Goal: Information Seeking & Learning: Learn about a topic

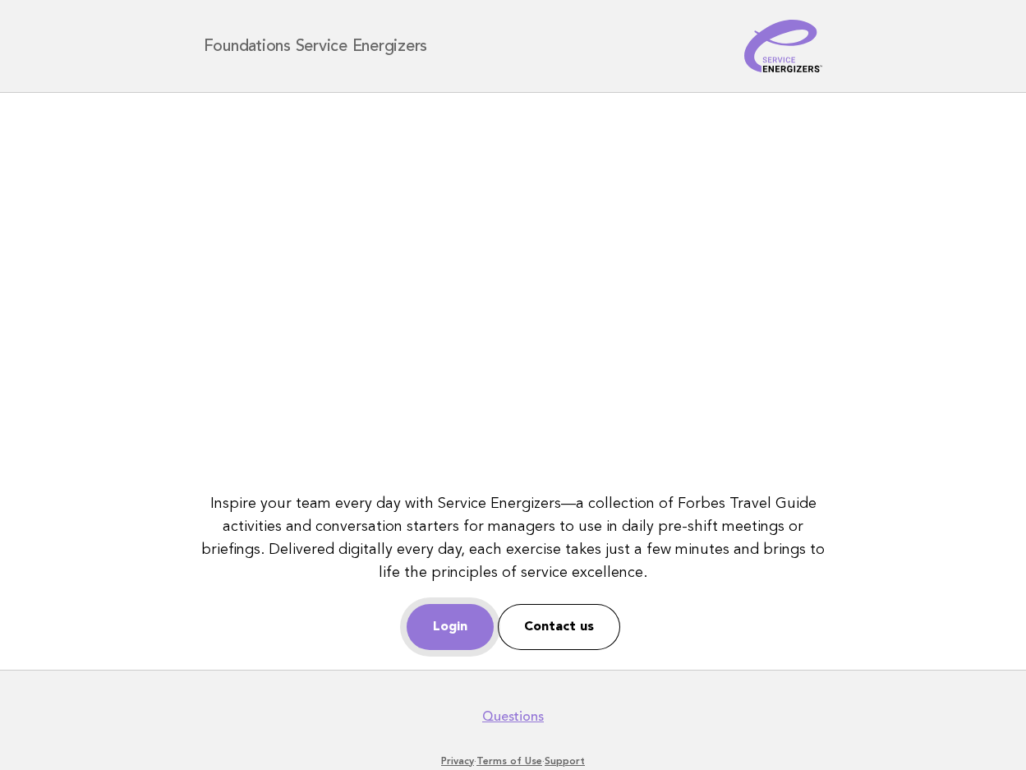
click at [452, 615] on link "Login" at bounding box center [450, 627] width 87 height 46
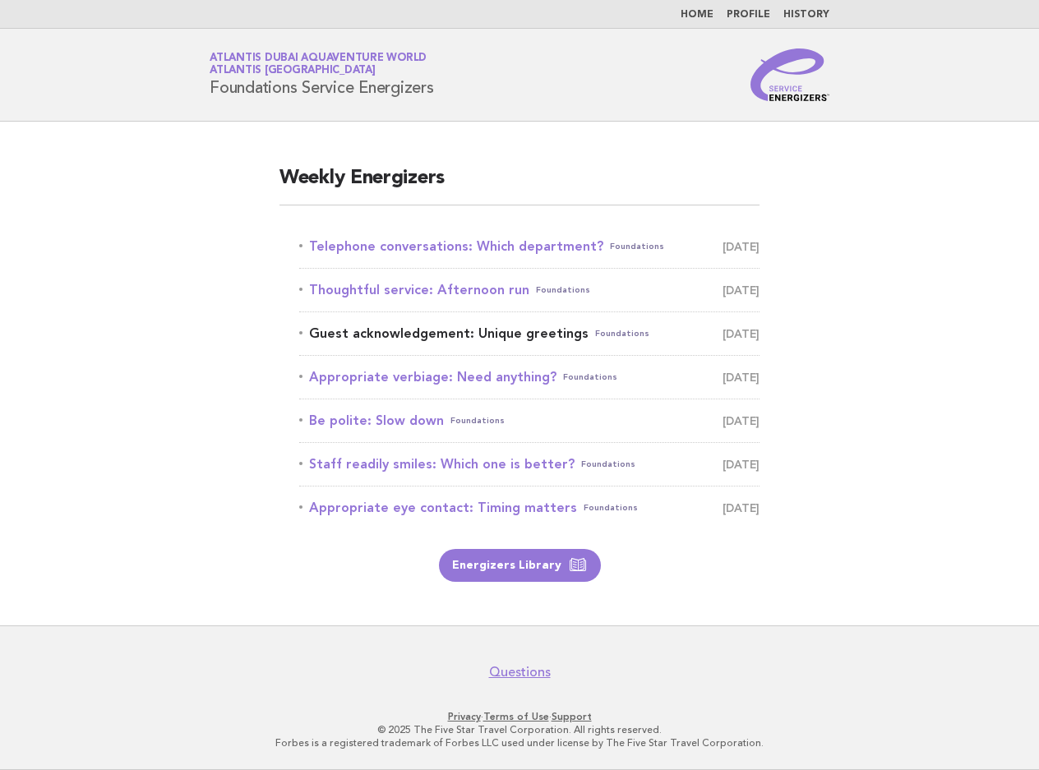
click at [537, 339] on link "Guest acknowledgement: Unique greetings Foundations October 15" at bounding box center [529, 333] width 460 height 23
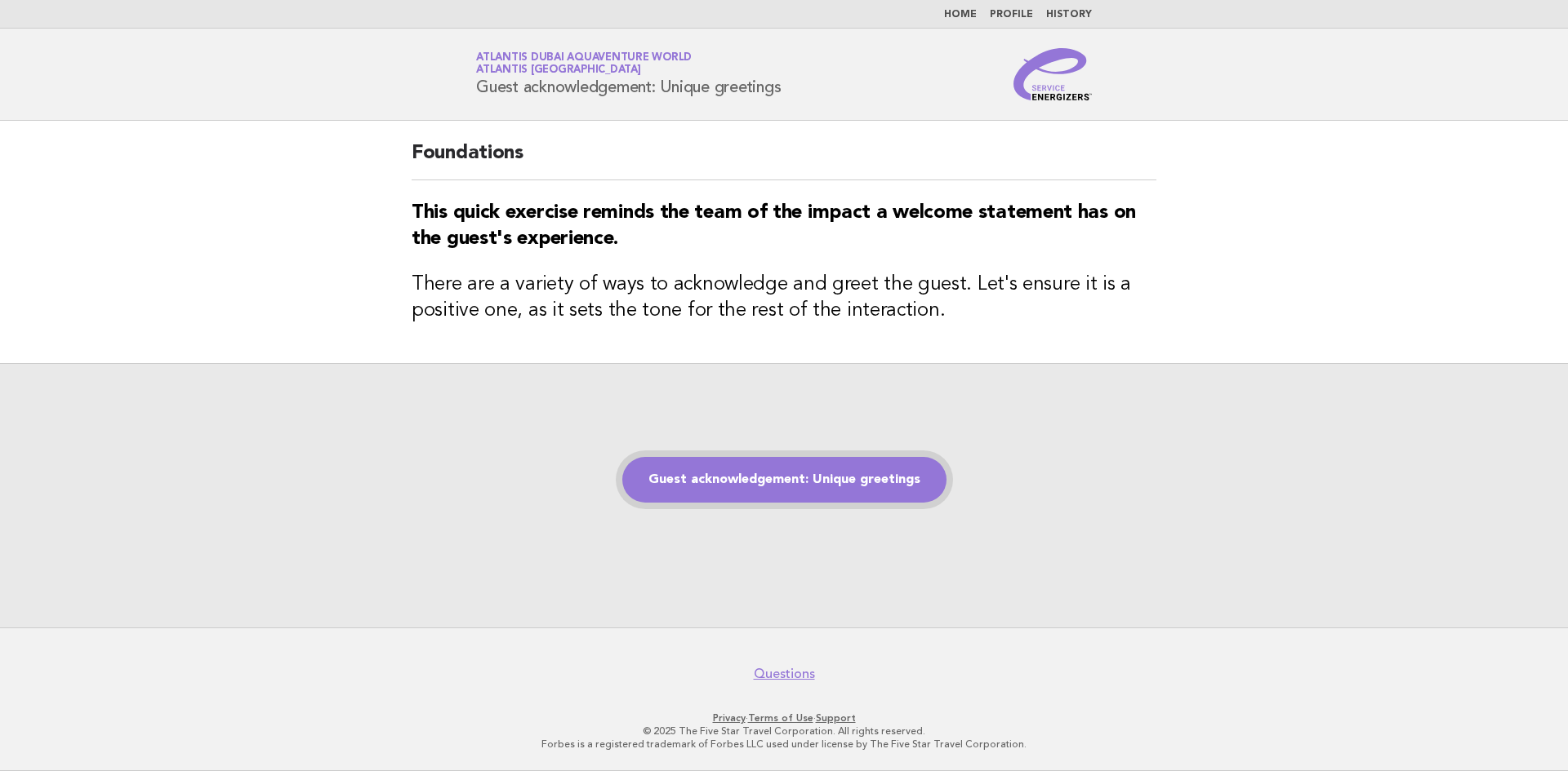
click at [795, 488] on link "Guest acknowledgement: Unique greetings" at bounding box center [784, 480] width 324 height 46
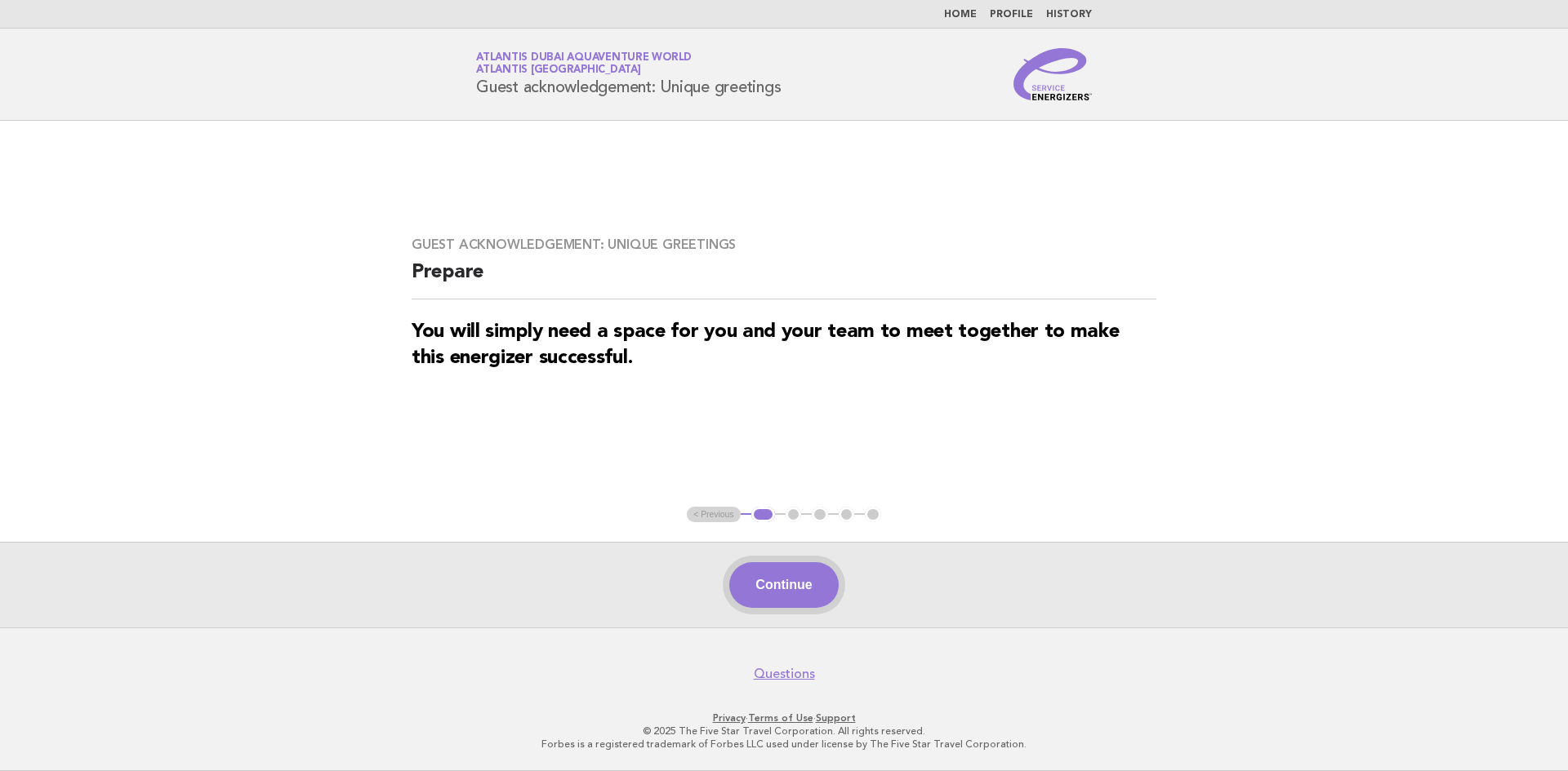
click at [814, 597] on button "Continue" at bounding box center [783, 585] width 108 height 46
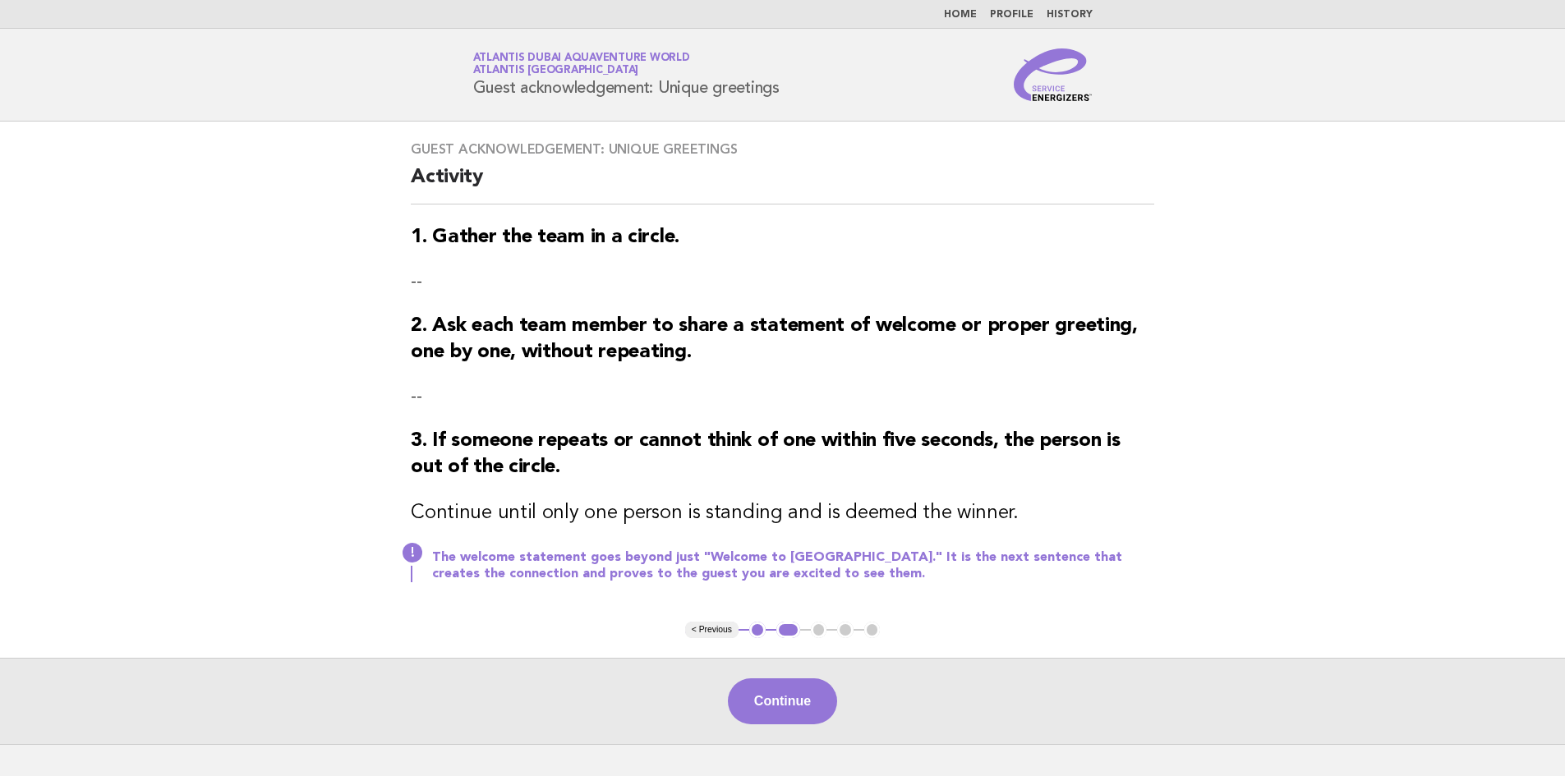
click at [1042, 71] on img at bounding box center [1053, 74] width 79 height 53
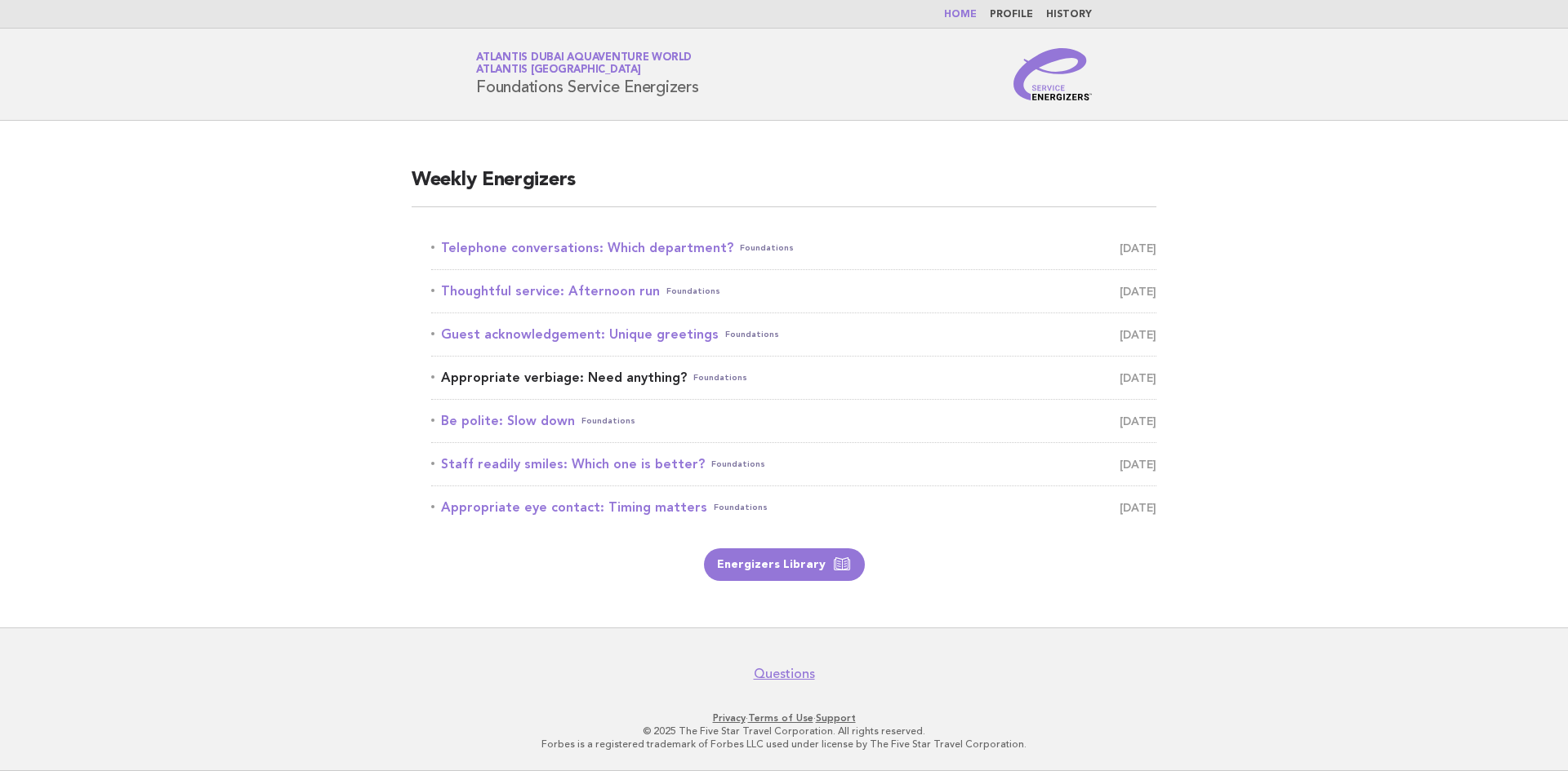
click at [630, 385] on link "Appropriate verbiage: Need anything? Foundations October 16" at bounding box center [794, 378] width 725 height 23
click at [547, 458] on link "Staff readily smiles: Which one is better? Foundations October 18" at bounding box center [794, 464] width 725 height 23
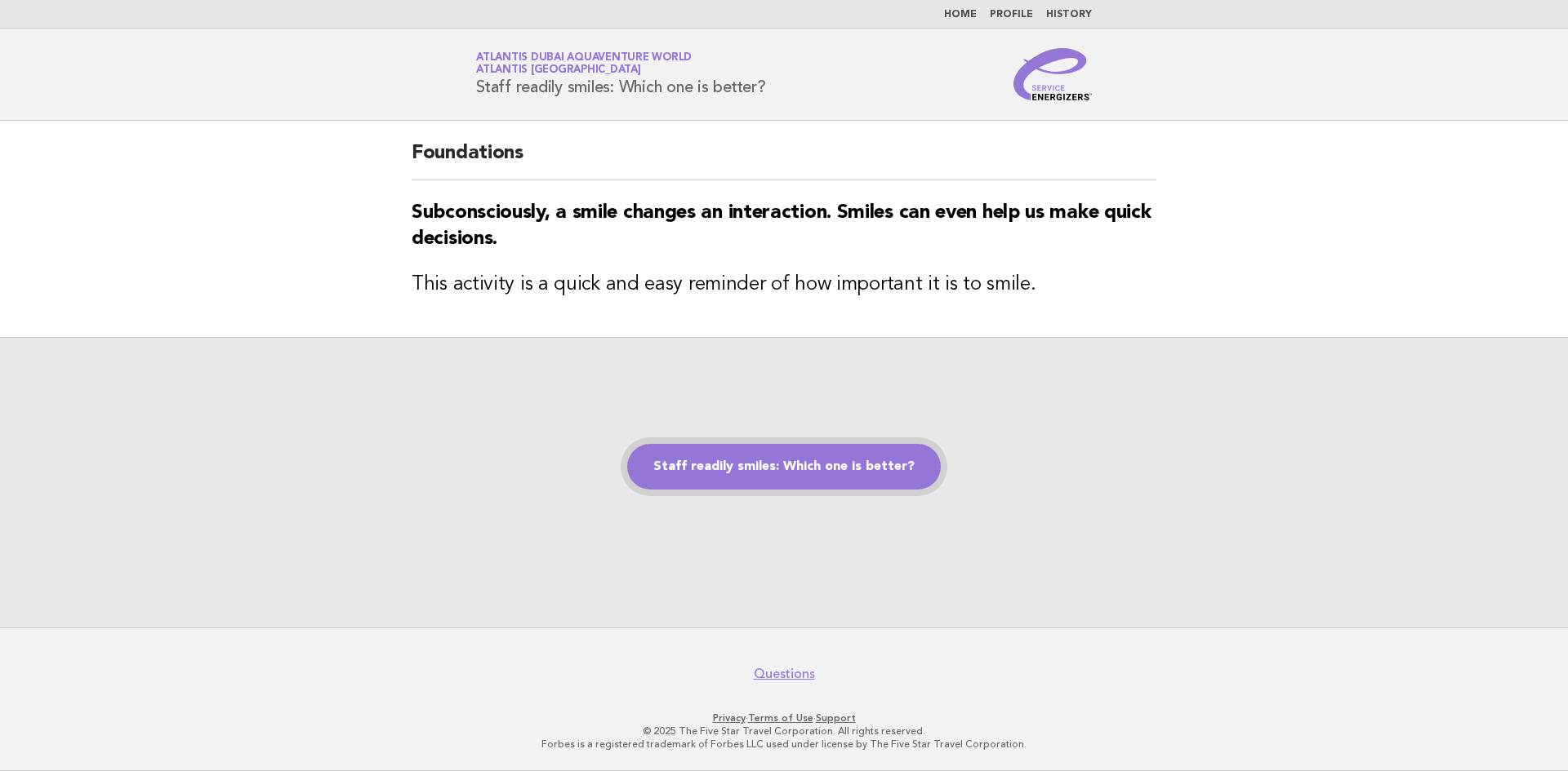
click at [824, 473] on link "Staff readily smiles: Which one is better?" at bounding box center [784, 467] width 314 height 46
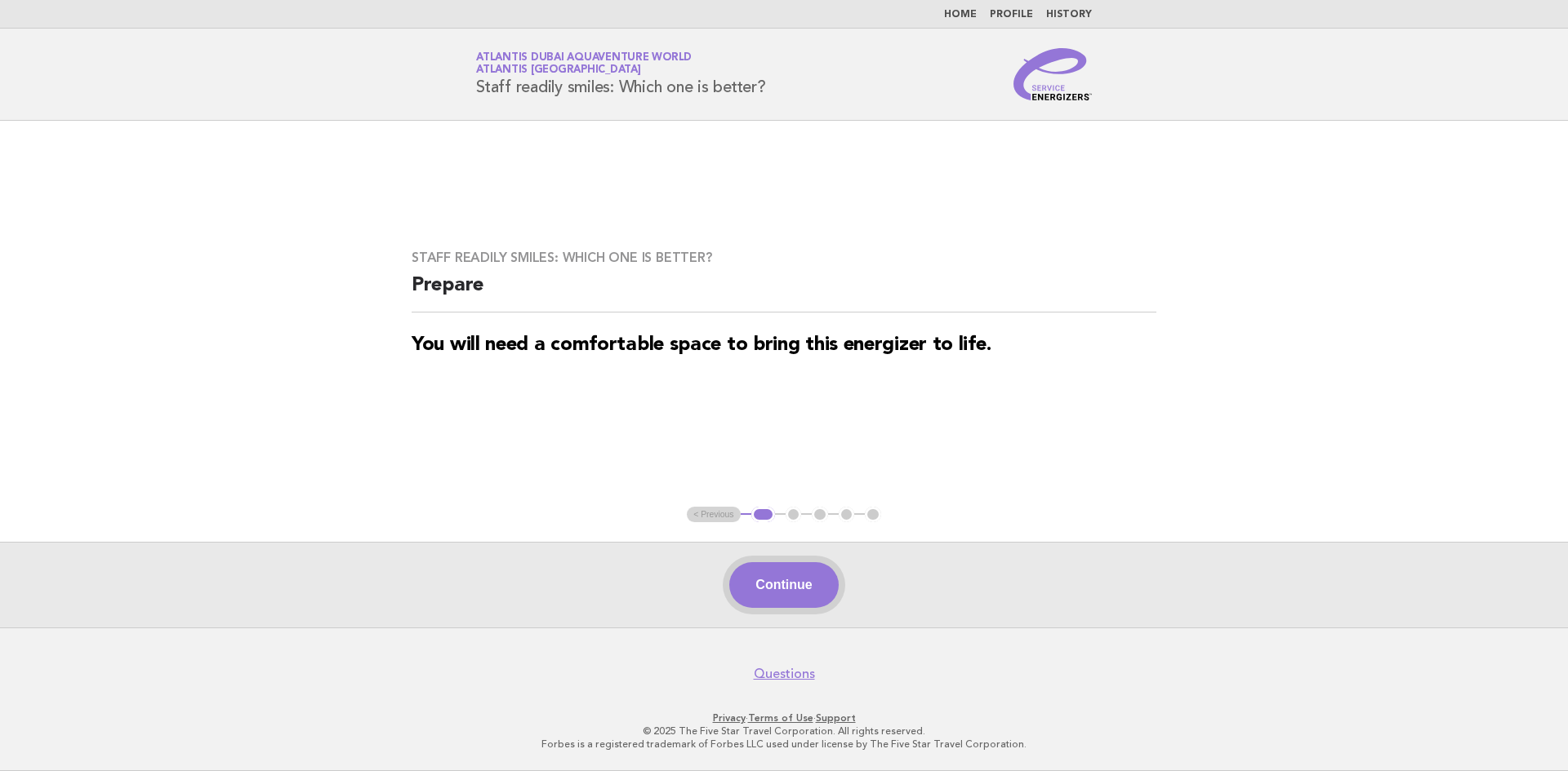
click at [797, 588] on button "Continue" at bounding box center [783, 585] width 108 height 46
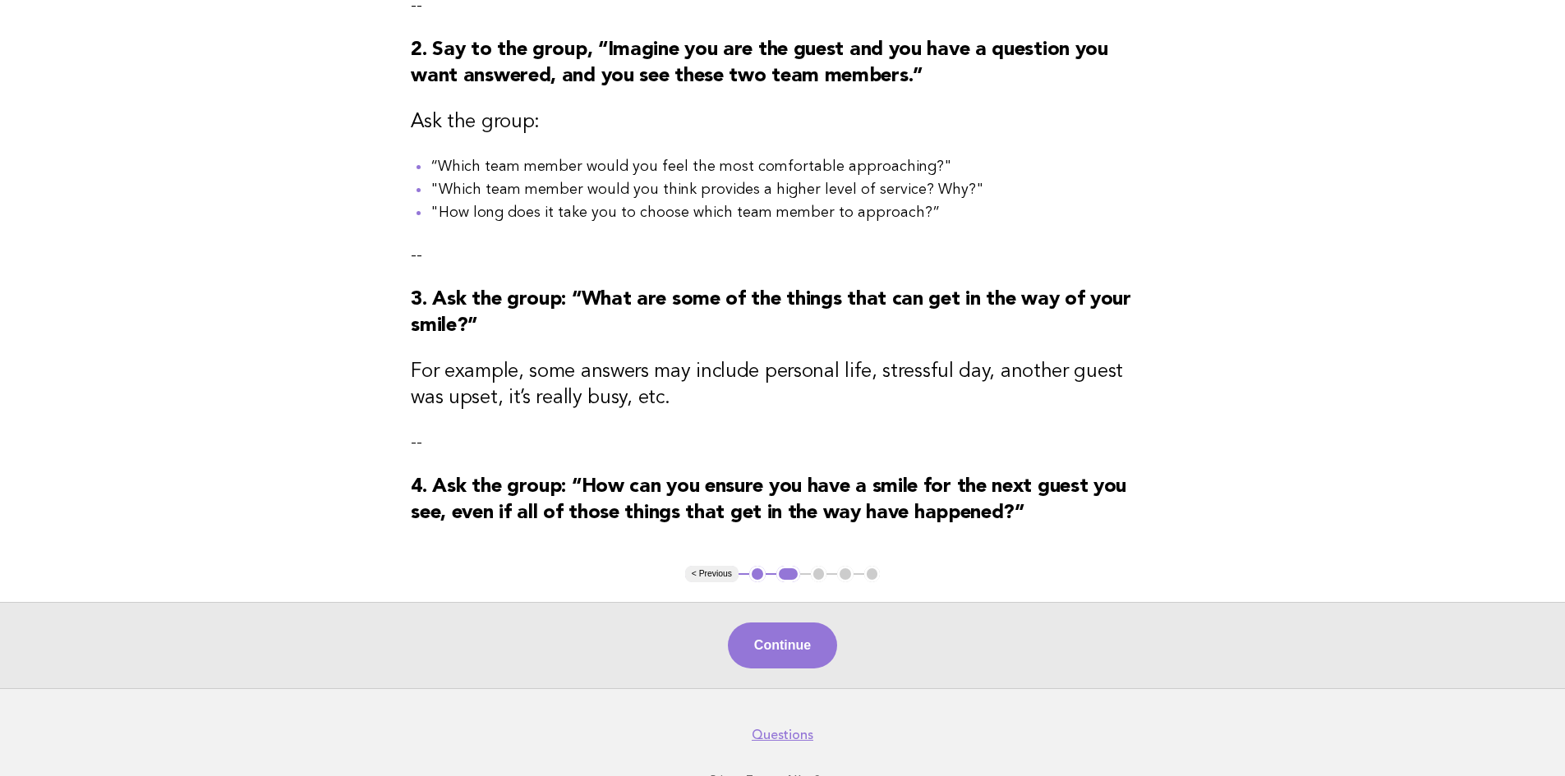
scroll to position [411, 0]
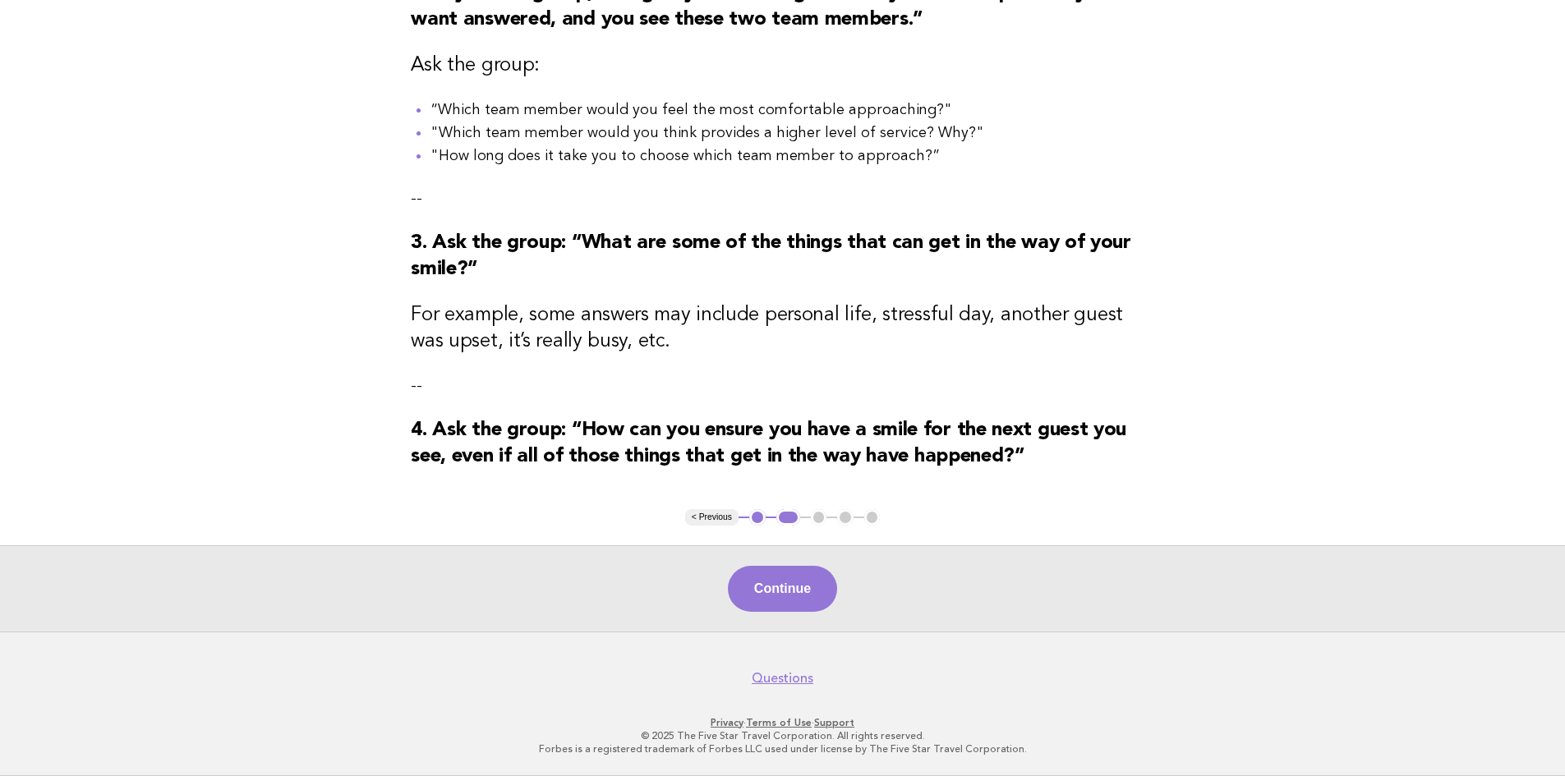
click at [761, 519] on button "1" at bounding box center [757, 517] width 16 height 16
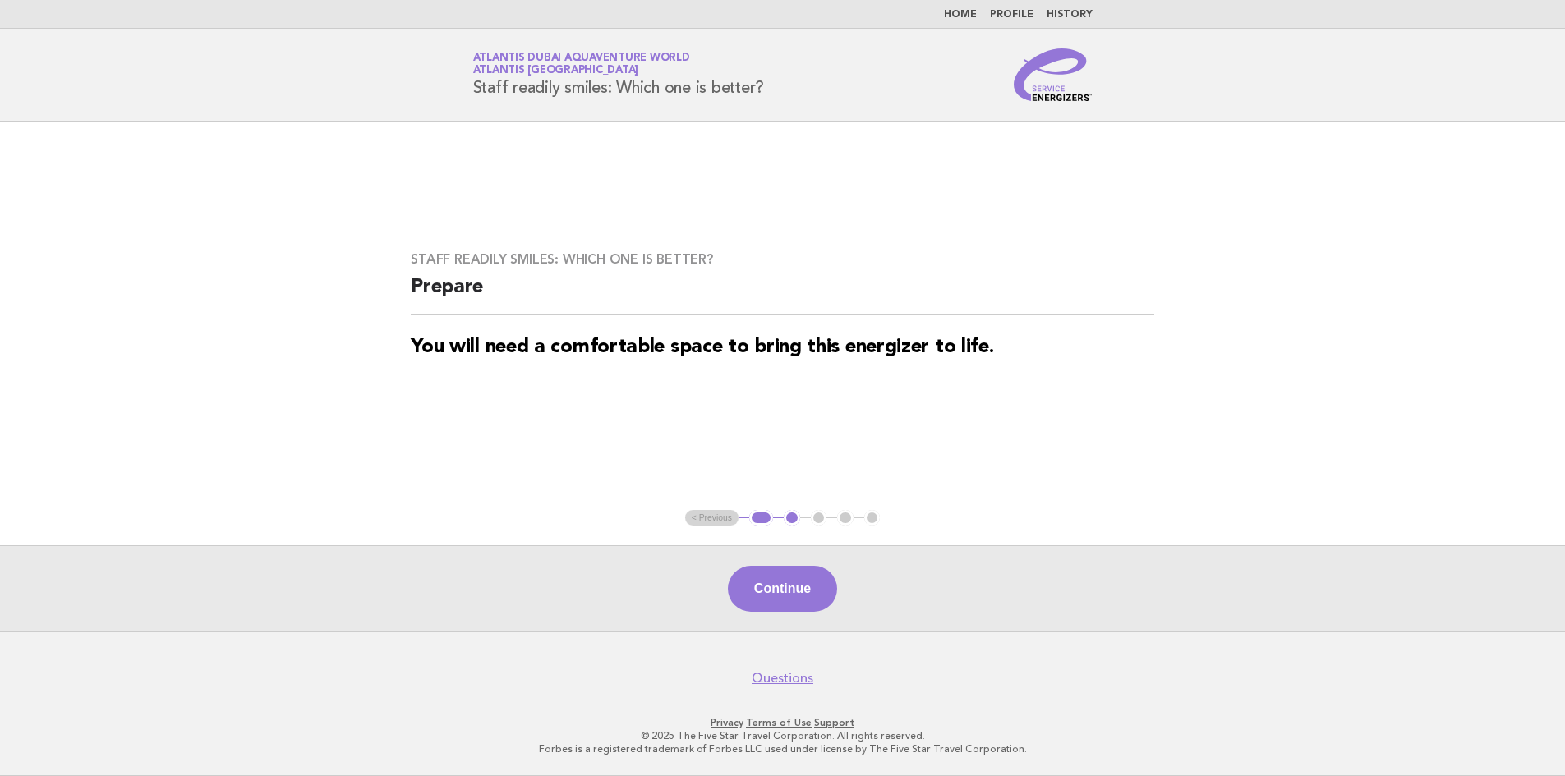
scroll to position [0, 0]
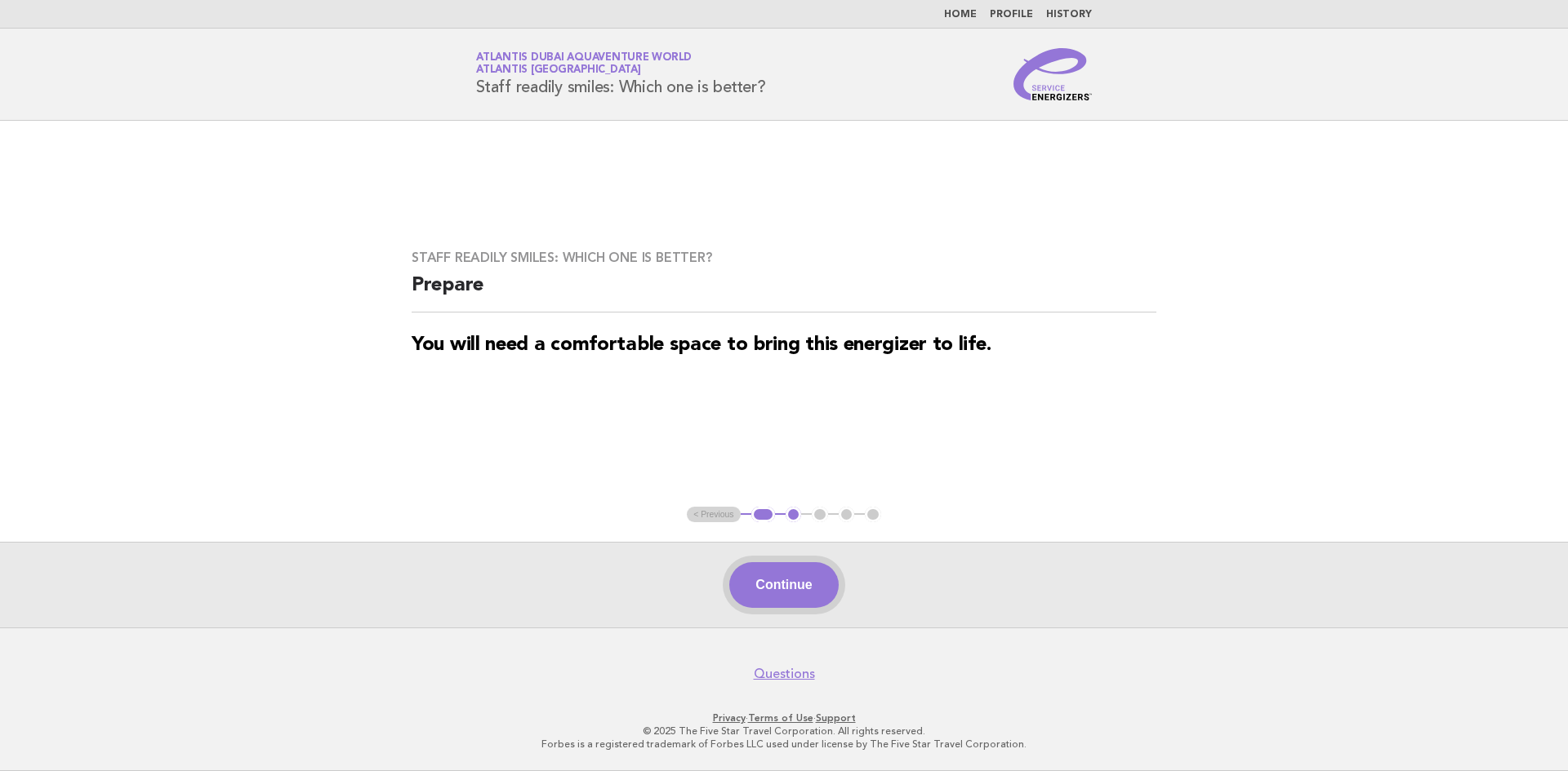
click at [776, 587] on button "Continue" at bounding box center [783, 585] width 108 height 46
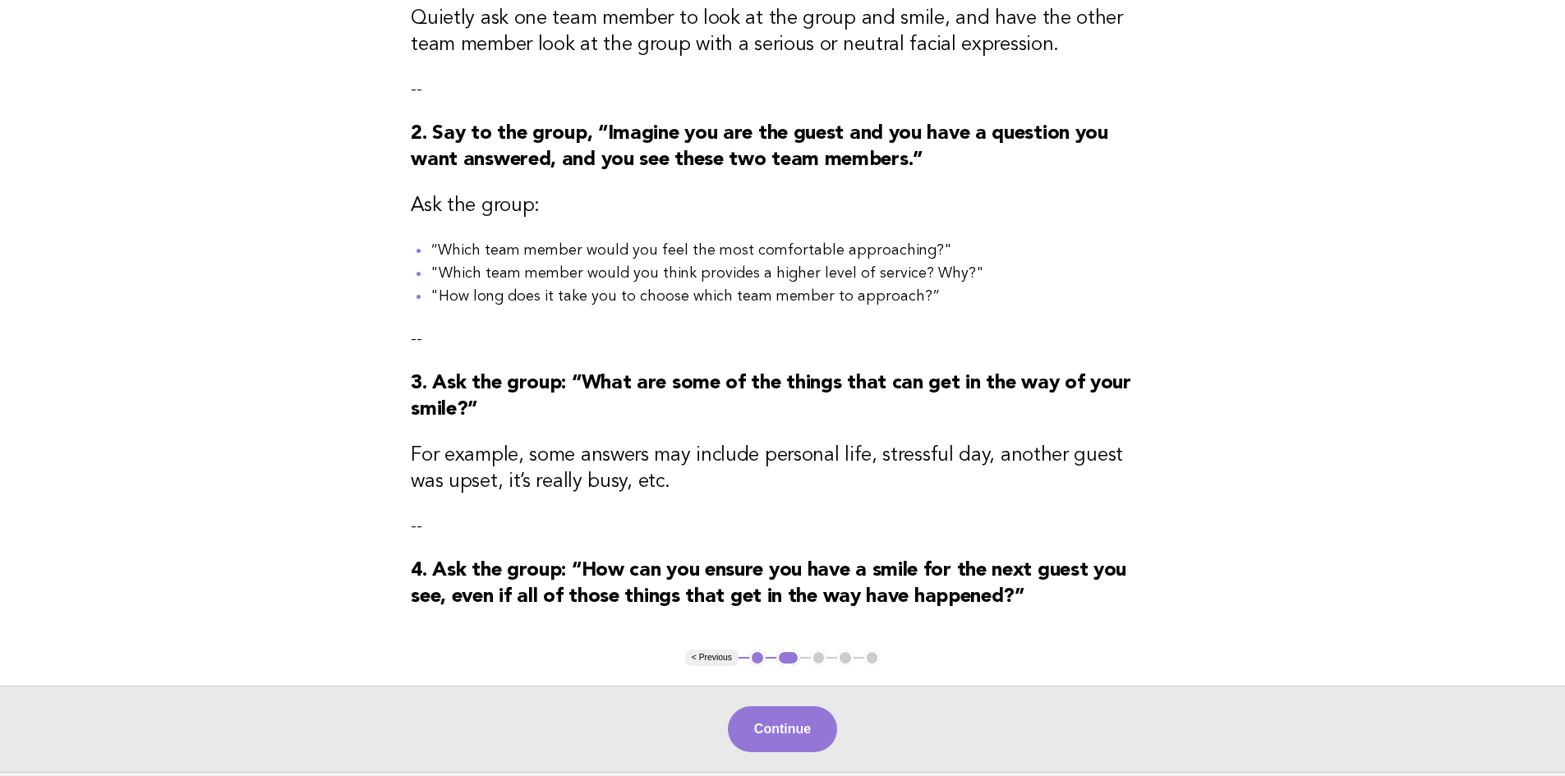
scroll to position [329, 0]
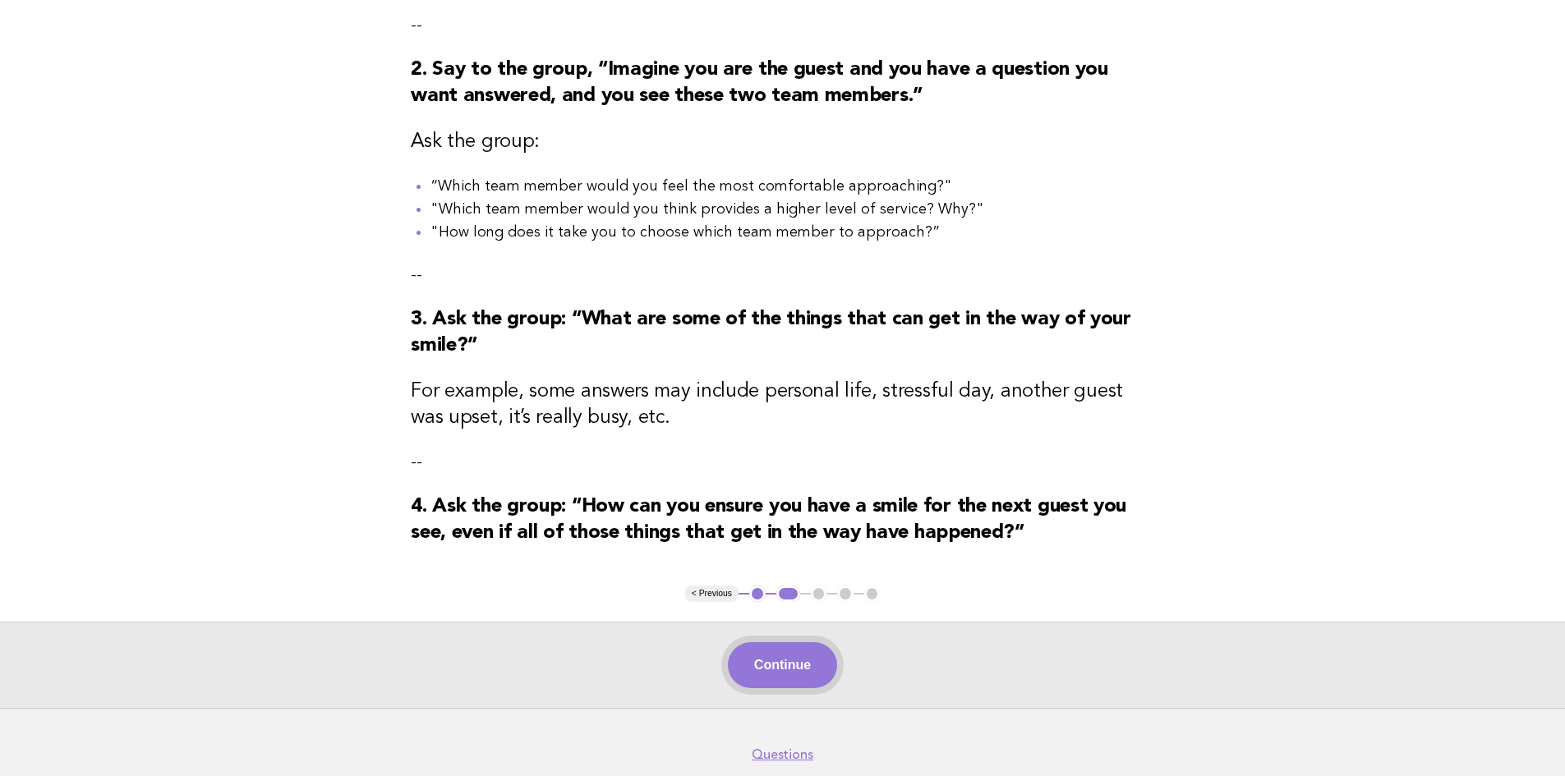
click at [806, 671] on button "Continue" at bounding box center [782, 666] width 109 height 46
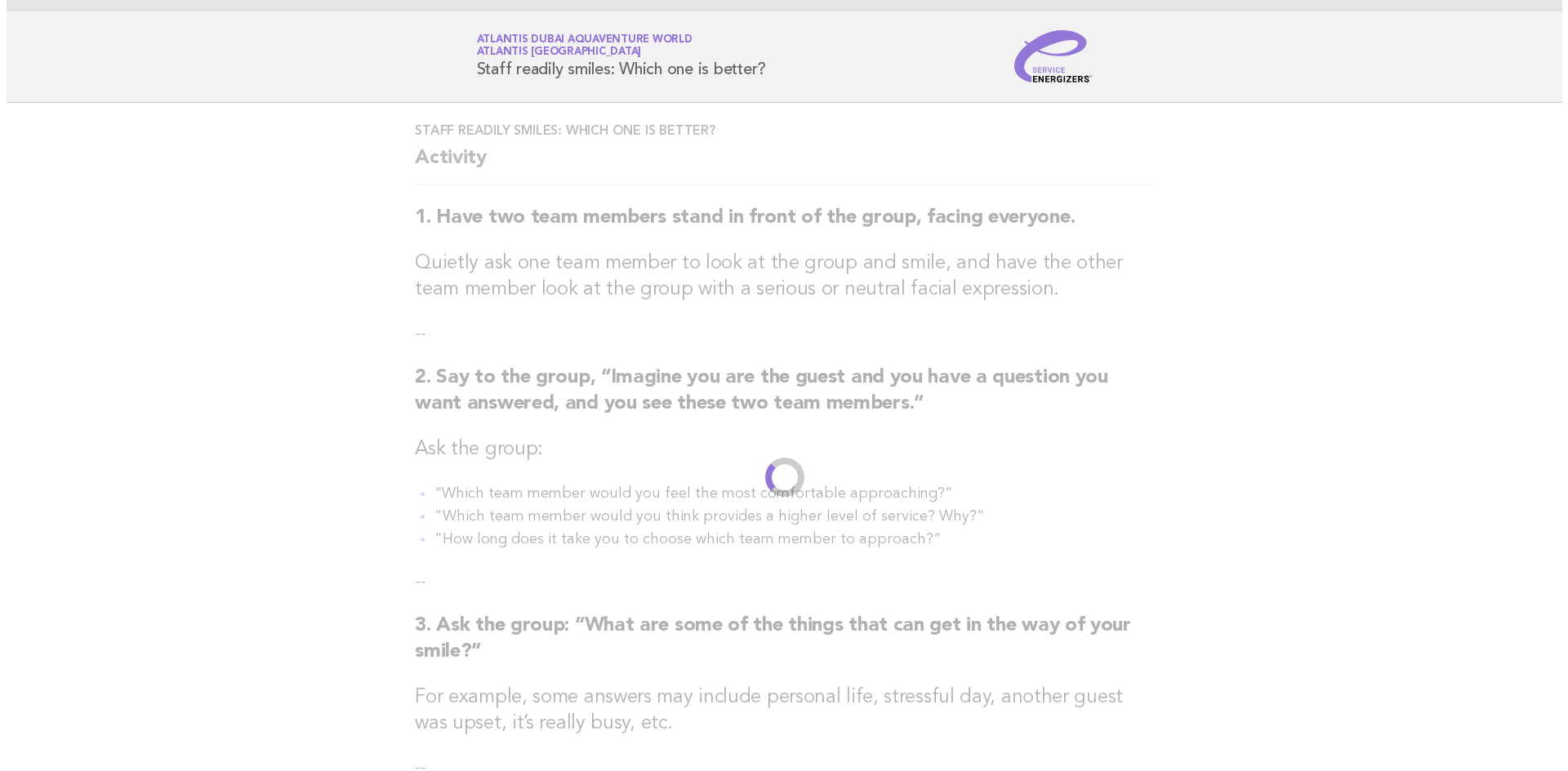
scroll to position [0, 0]
